Goal: Register for event/course

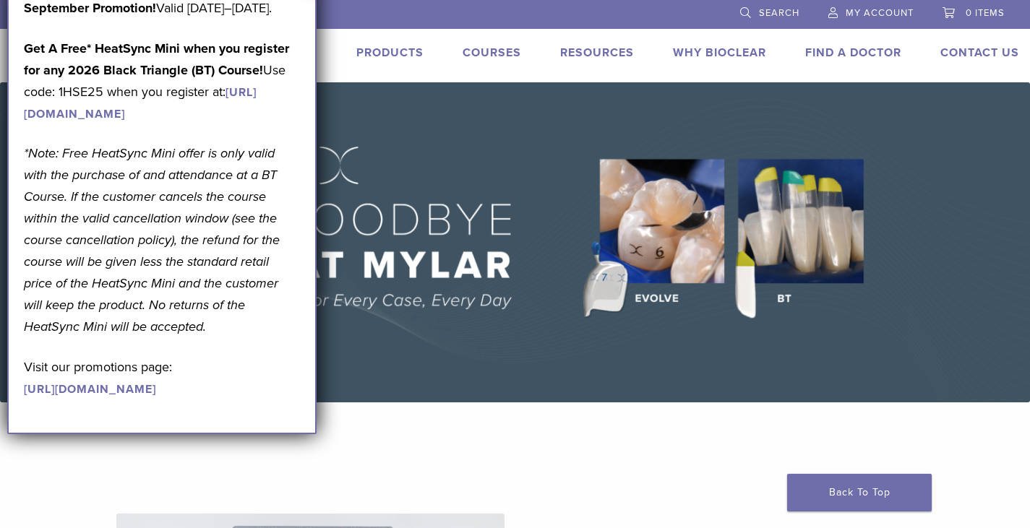
click at [498, 49] on link "Courses" at bounding box center [491, 53] width 59 height 14
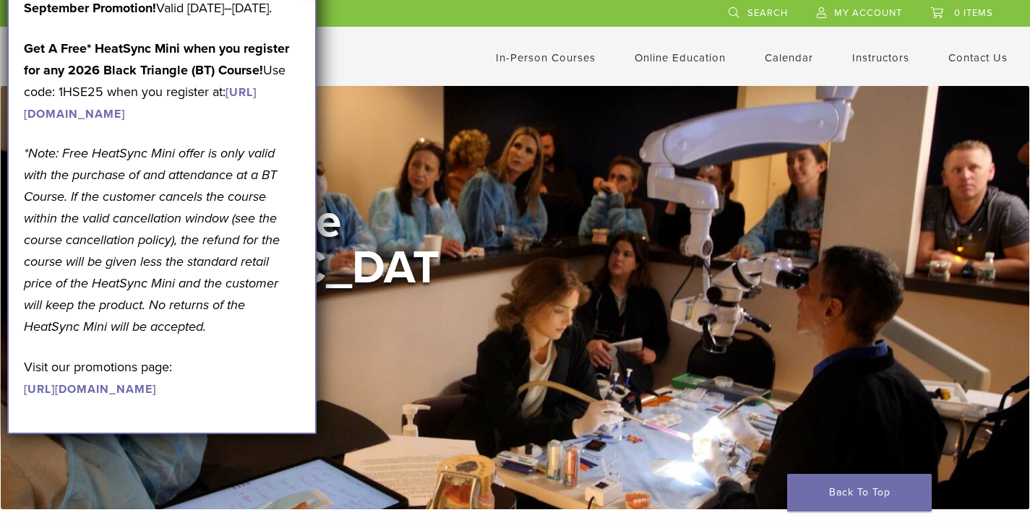
click at [349, 35] on div "US [PHONE_NUMBER] Search My Account 0 items Cart No products in the cart. Back …" at bounding box center [515, 36] width 1007 height 72
click at [686, 76] on link "Interactive" at bounding box center [681, 82] width 87 height 32
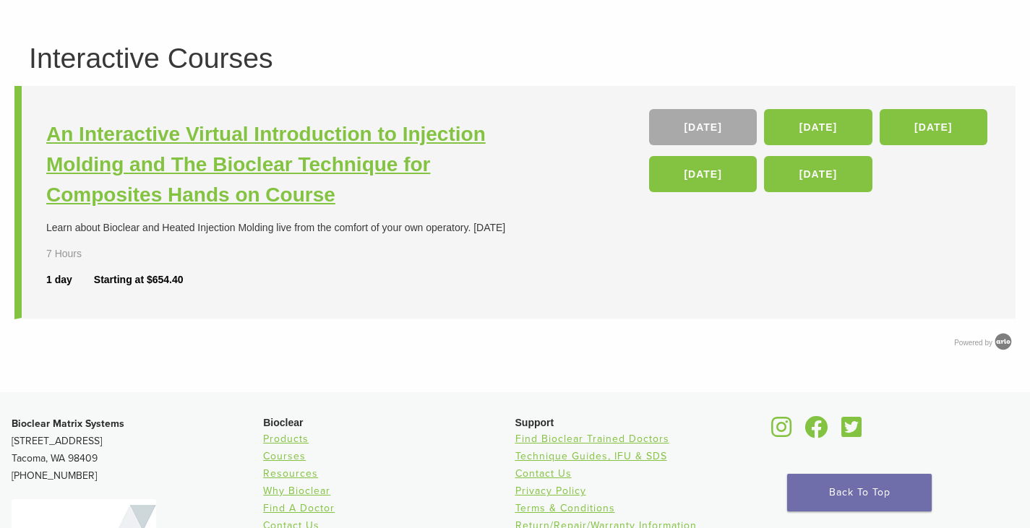
scroll to position [145, 0]
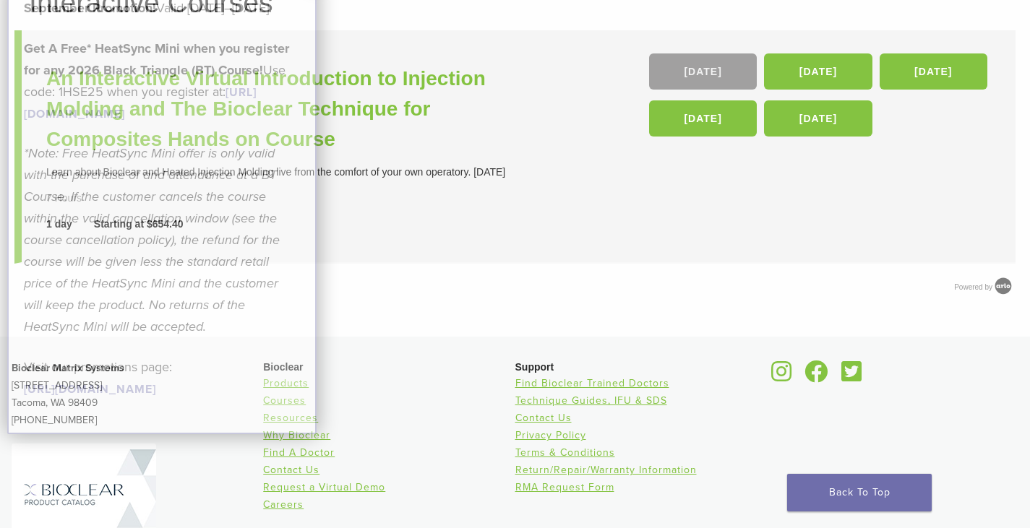
click at [726, 60] on link "10 Oct" at bounding box center [703, 71] width 108 height 36
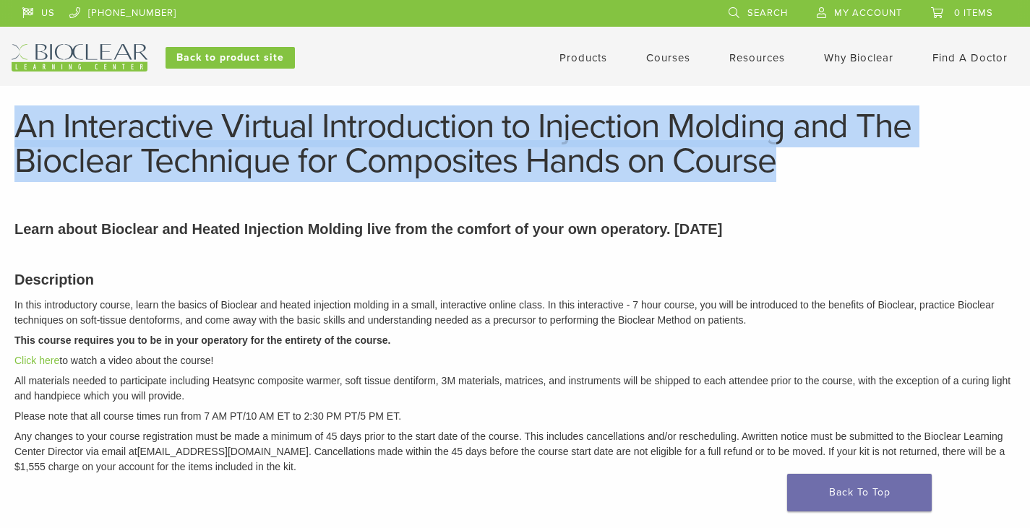
drag, startPoint x: 801, startPoint y: 158, endPoint x: 18, endPoint y: 125, distance: 783.2
click at [3, 121] on header "An Interactive Virtual Introduction to Injection Molding and The Bioclear Techn…" at bounding box center [515, 143] width 1030 height 69
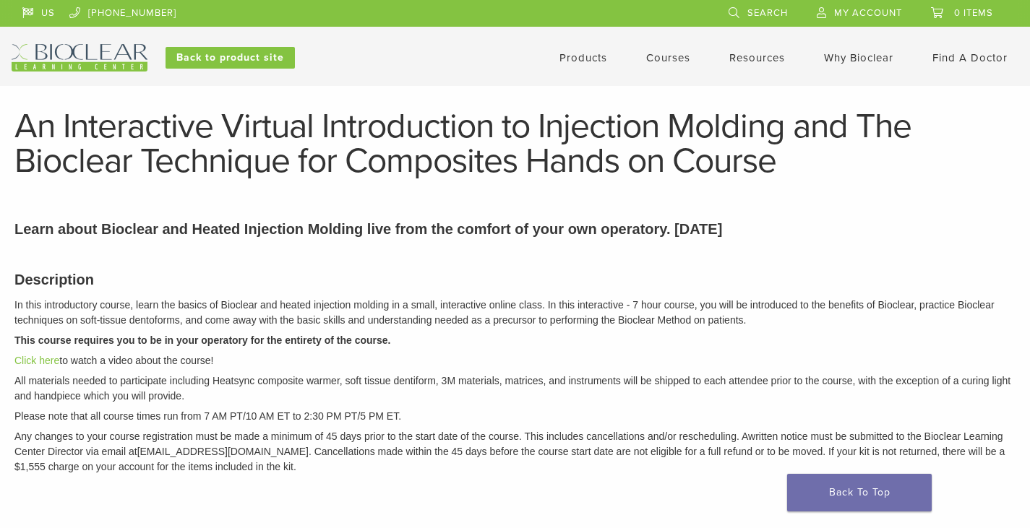
click at [785, 164] on h1 "An Interactive Virtual Introduction to Injection Molding and The Bioclear Techn…" at bounding box center [514, 143] width 1001 height 69
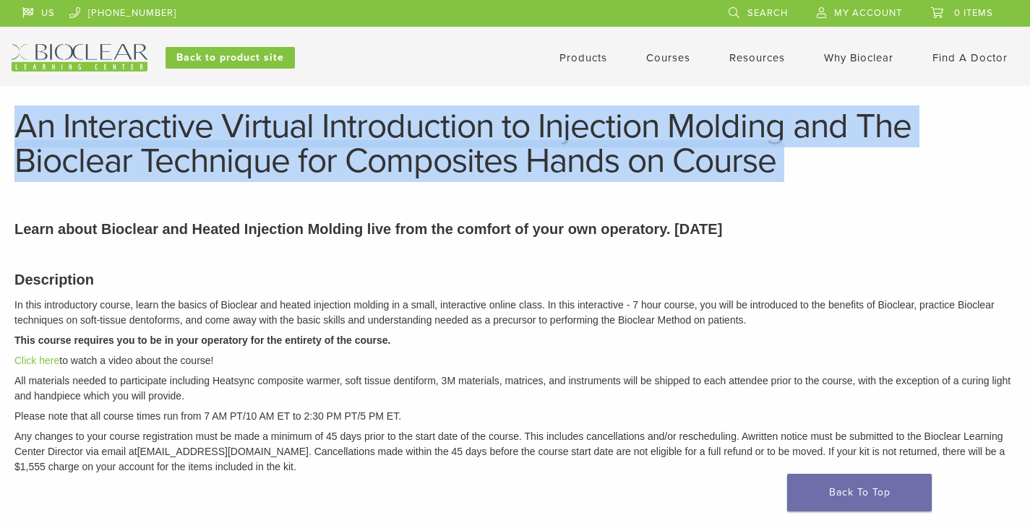
drag, startPoint x: 783, startPoint y: 164, endPoint x: 4, endPoint y: 141, distance: 779.3
click at [8, 142] on header "An Interactive Virtual Introduction to Injection Molding and The Bioclear Techn…" at bounding box center [515, 143] width 1030 height 69
copy article "An Interactive Virtual Introduction to Injection Molding and The Bioclear Techn…"
click at [301, 140] on h1 "An Interactive Virtual Introduction to Injection Molding and The Bioclear Techn…" at bounding box center [514, 143] width 1001 height 69
